Goal: Task Accomplishment & Management: Use online tool/utility

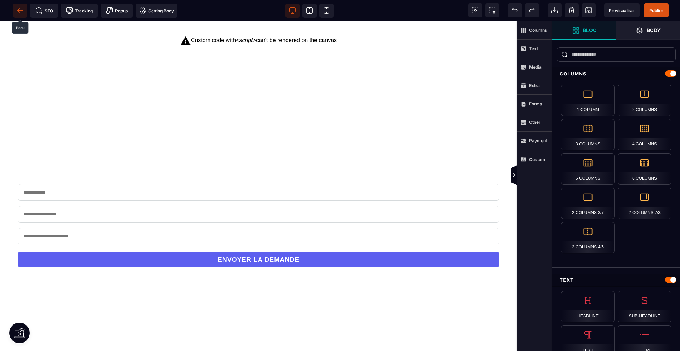
click at [22, 10] on icon at bounding box center [20, 10] width 7 height 7
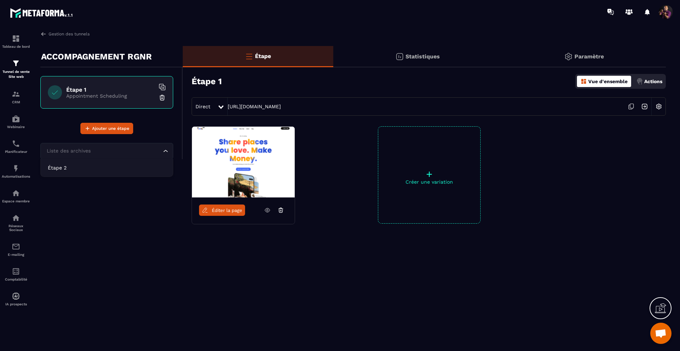
click at [67, 151] on div "Liste des archives" at bounding box center [103, 151] width 118 height 8
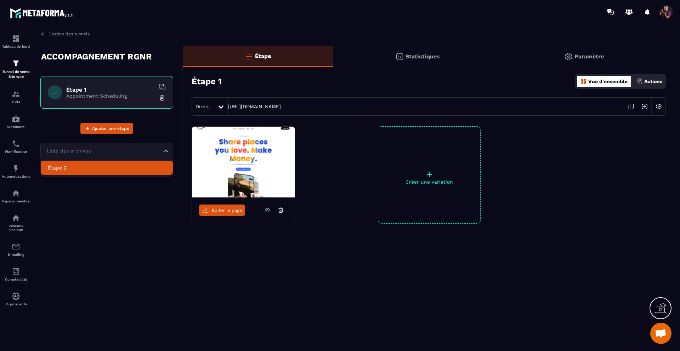
click at [96, 168] on p "Étape 2" at bounding box center [107, 167] width 118 height 7
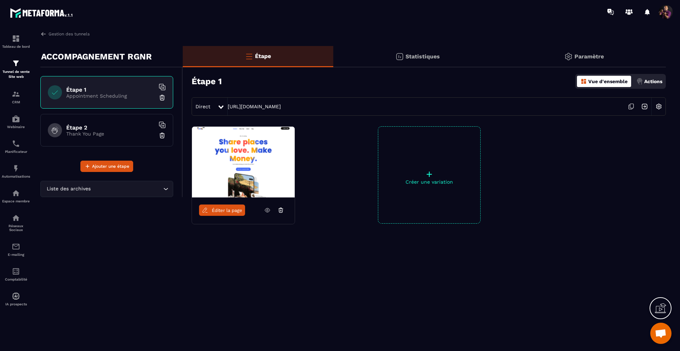
click at [97, 125] on h6 "Étape 2" at bounding box center [110, 127] width 89 height 7
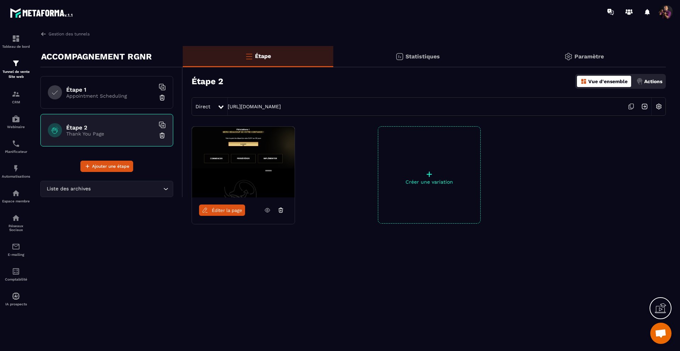
click at [644, 105] on img at bounding box center [644, 106] width 13 height 13
click at [12, 173] on img at bounding box center [16, 168] width 9 height 9
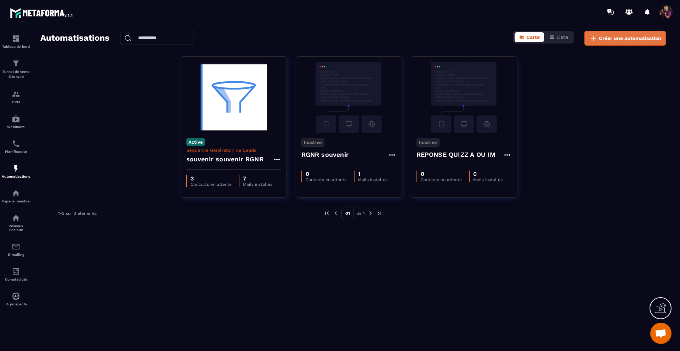
click at [623, 34] on button "Créer une automatisation" at bounding box center [625, 38] width 81 height 15
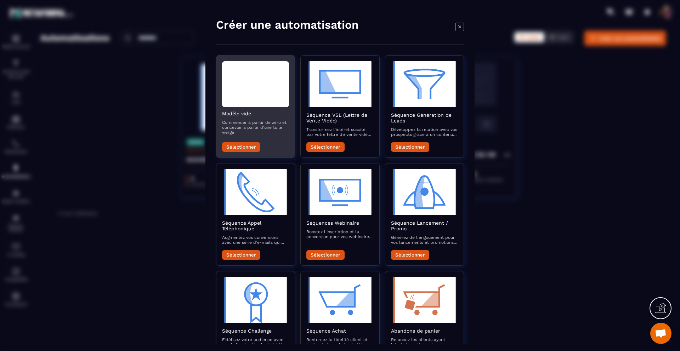
click at [258, 82] on div "Modal window" at bounding box center [255, 84] width 67 height 46
click at [241, 145] on button "Sélectionner" at bounding box center [241, 147] width 38 height 10
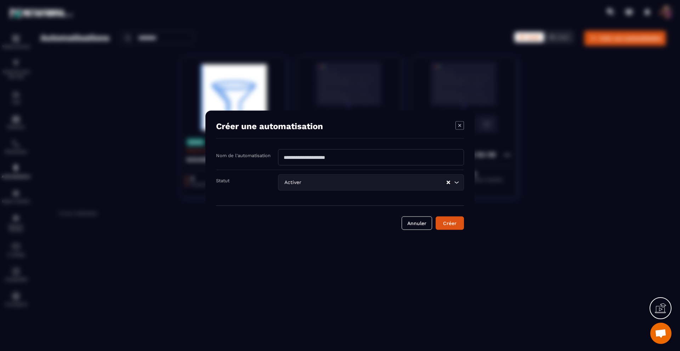
click at [344, 156] on input "Modal window" at bounding box center [371, 158] width 186 height 16
type input "**********"
click at [453, 224] on button "Créer" at bounding box center [450, 223] width 28 height 13
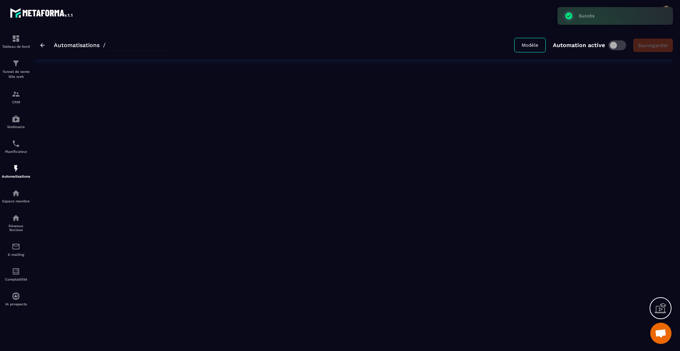
type input "**********"
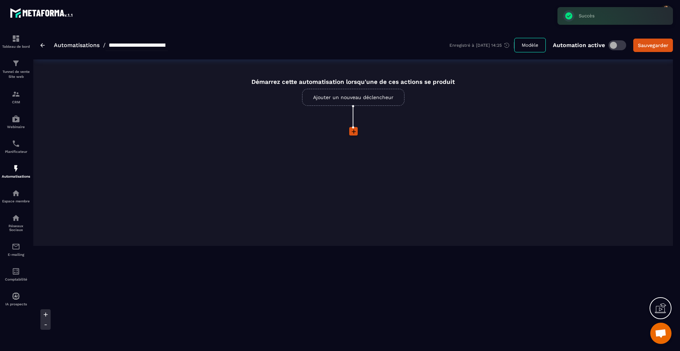
click at [349, 100] on link "Ajouter un nouveau déclencheur" at bounding box center [353, 97] width 102 height 17
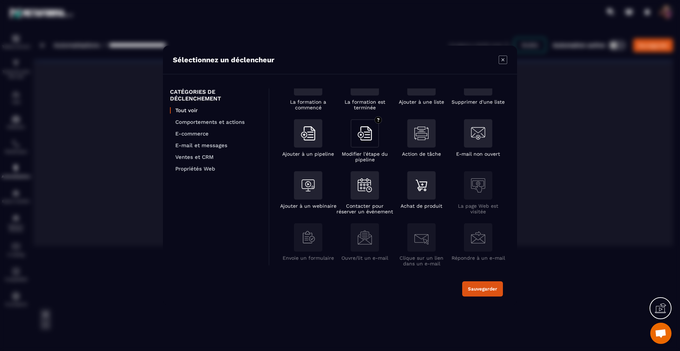
scroll to position [79, 0]
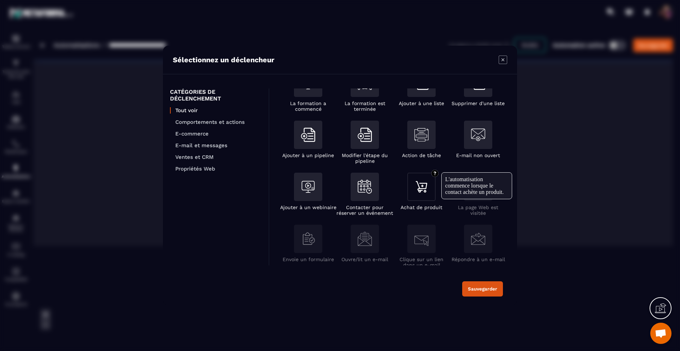
click at [421, 185] on img "Modal window" at bounding box center [421, 187] width 14 height 14
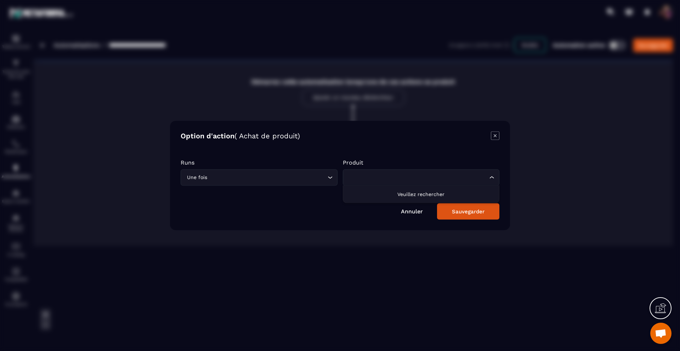
click at [489, 177] on icon "Search for option" at bounding box center [492, 177] width 7 height 7
click at [493, 135] on icon "Modal window" at bounding box center [495, 136] width 9 height 9
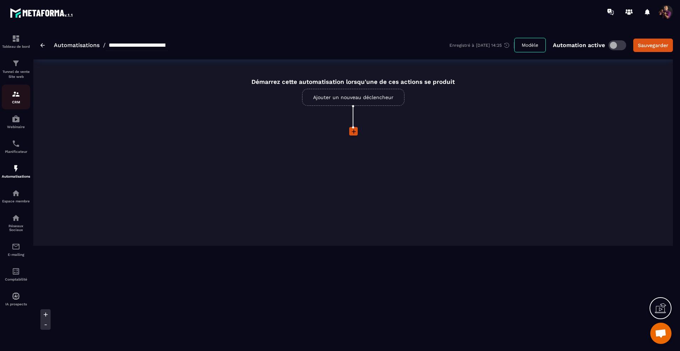
click at [12, 95] on img at bounding box center [16, 94] width 9 height 9
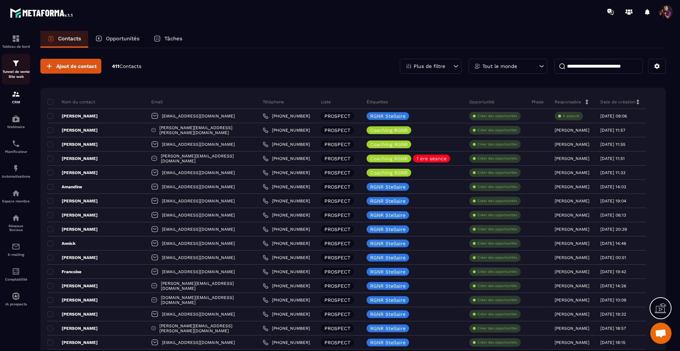
click at [13, 67] on img at bounding box center [16, 63] width 9 height 9
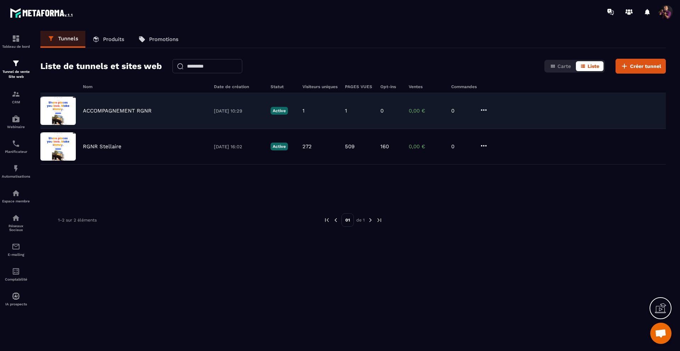
click at [119, 109] on p "ACCOMPAGNEMENT RGNR" at bounding box center [117, 111] width 69 height 6
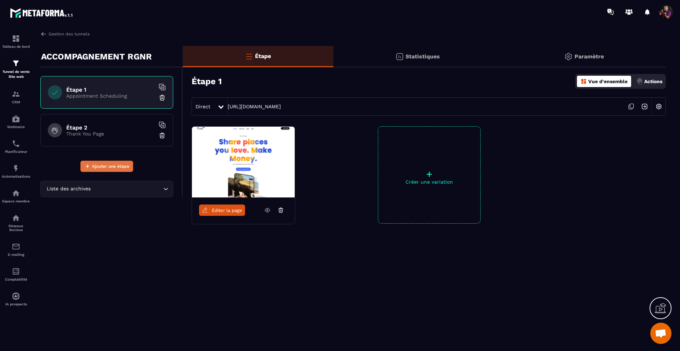
click at [115, 163] on span "Ajouter une étape" at bounding box center [110, 166] width 37 height 7
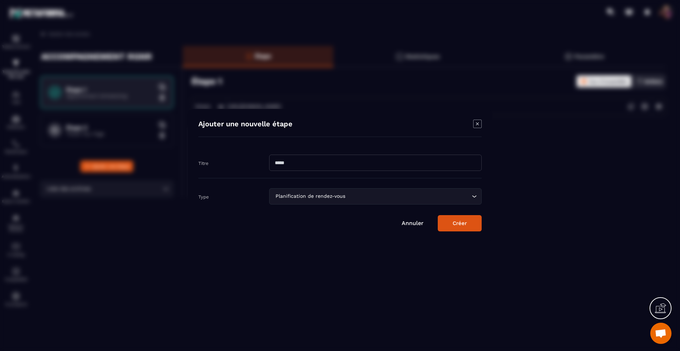
click at [466, 198] on input "Search for option" at bounding box center [408, 197] width 123 height 8
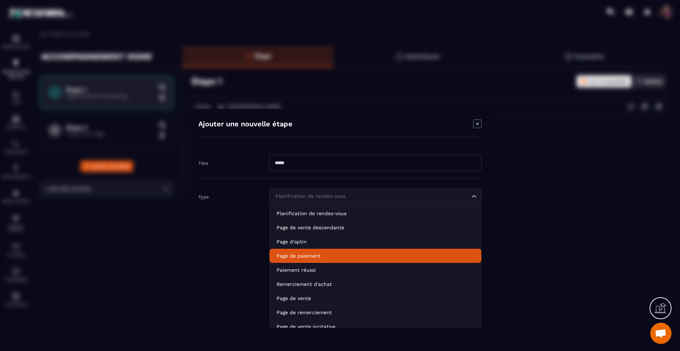
click at [344, 253] on p "Page de paiement" at bounding box center [376, 256] width 198 height 7
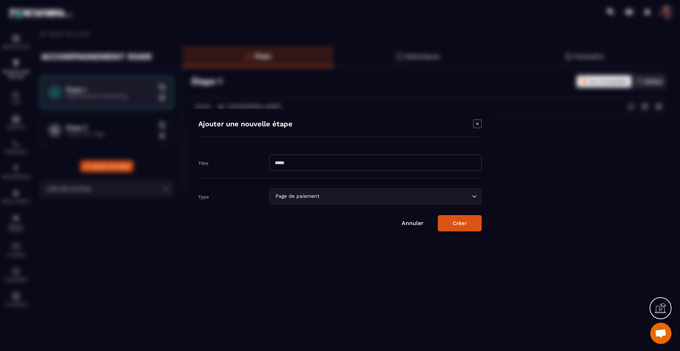
click at [308, 161] on input "Modal window" at bounding box center [375, 163] width 213 height 16
type input "**********"
click at [464, 225] on button "Créer" at bounding box center [460, 223] width 44 height 16
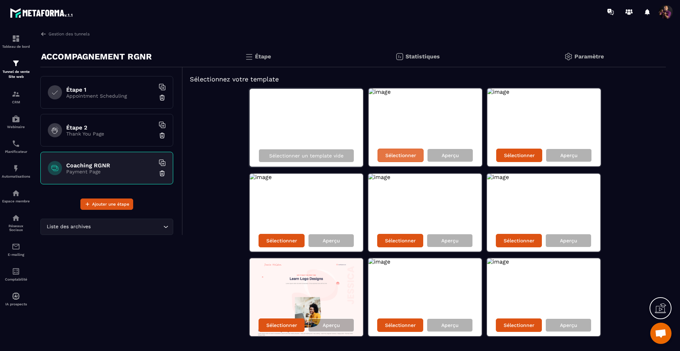
click at [394, 153] on p "Sélectionner" at bounding box center [400, 156] width 31 height 6
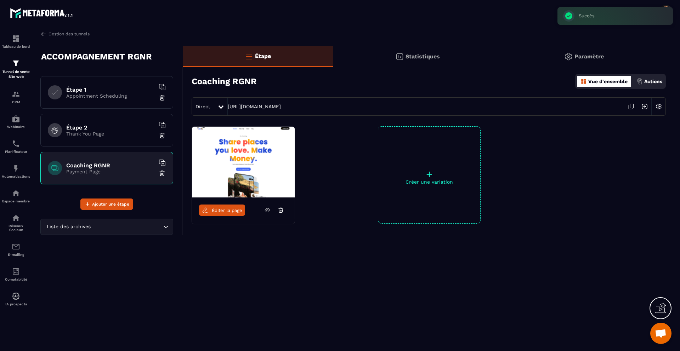
click at [229, 213] on link "Éditer la page" at bounding box center [222, 210] width 46 height 11
